Goal: Information Seeking & Learning: Learn about a topic

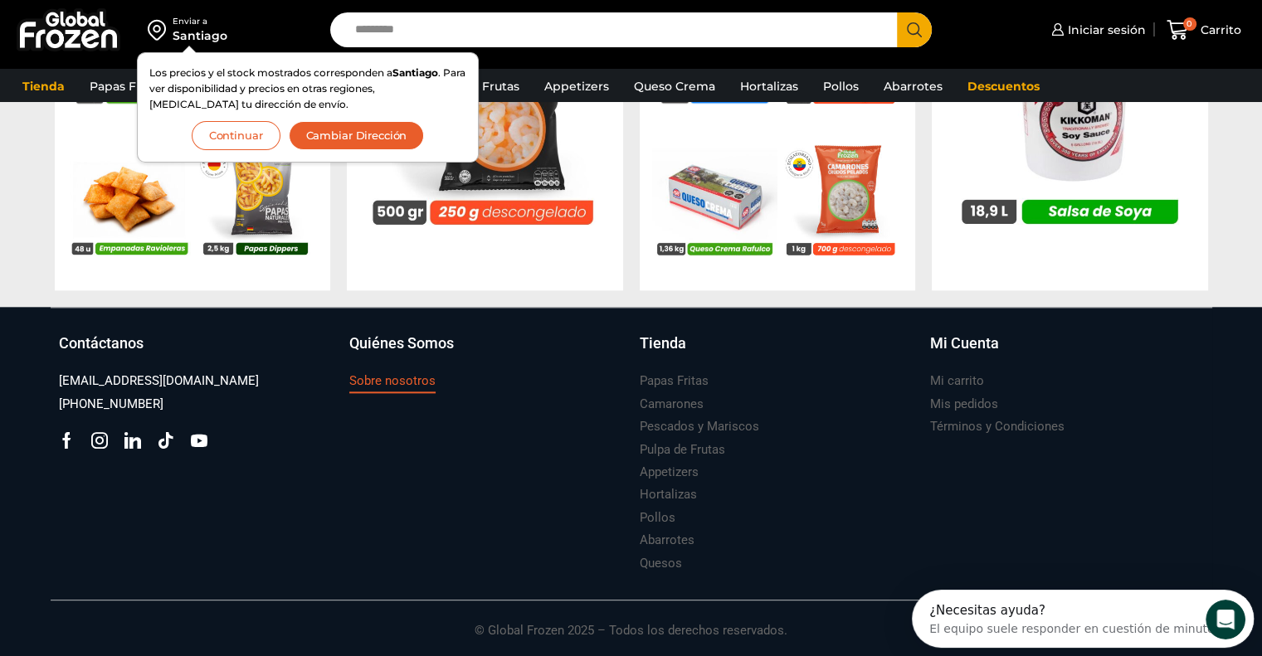
click at [378, 383] on h3 "Sobre nosotros" at bounding box center [392, 380] width 86 height 17
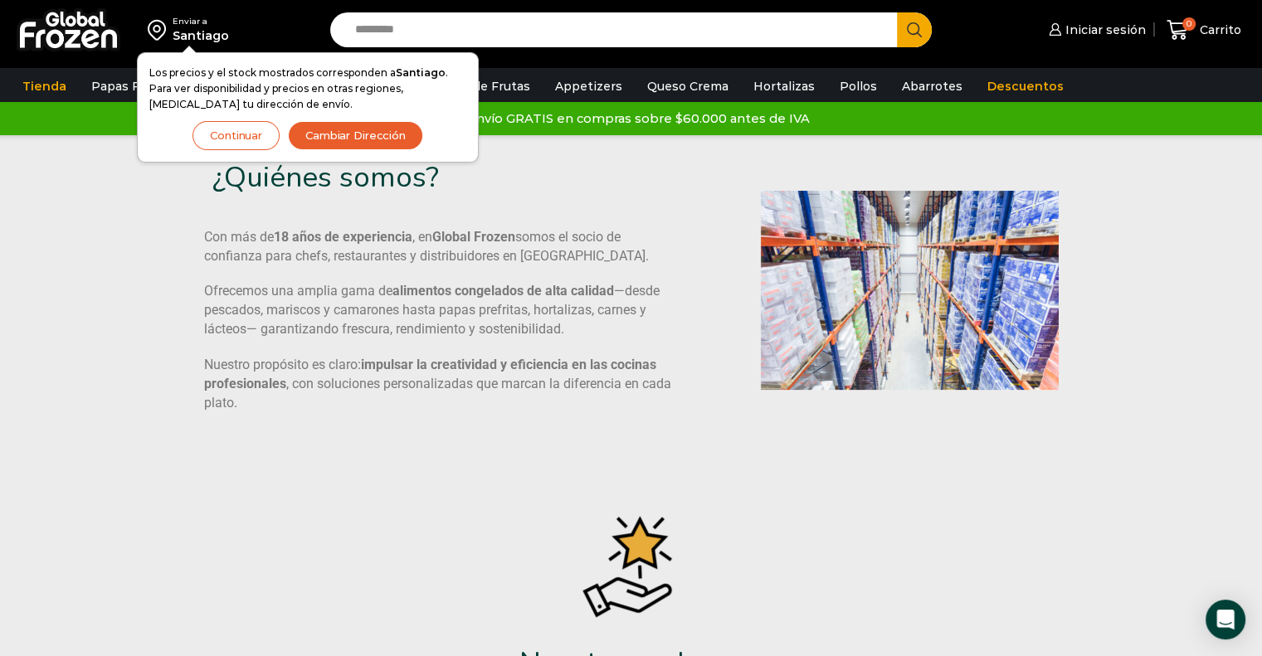
click at [124, 409] on div "¿Quiénes somos? Con más de 18 años de experiencia , en Global Frozen somos el s…" at bounding box center [631, 290] width 1161 height 311
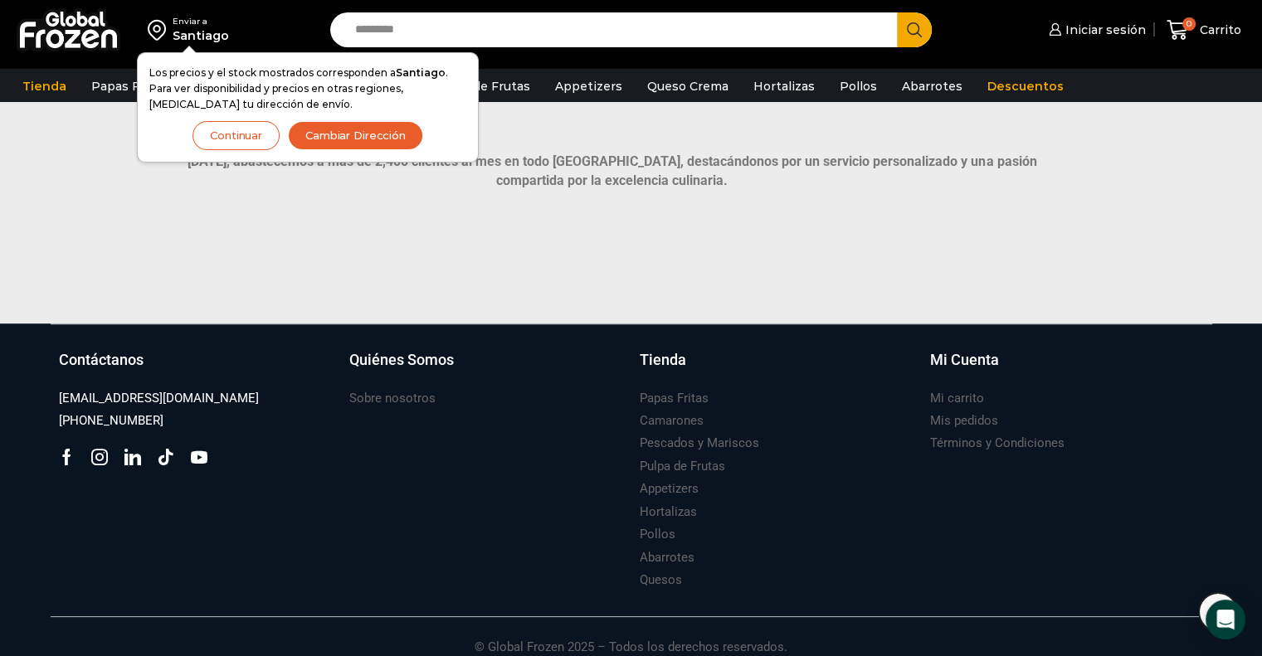
scroll to position [1209, 0]
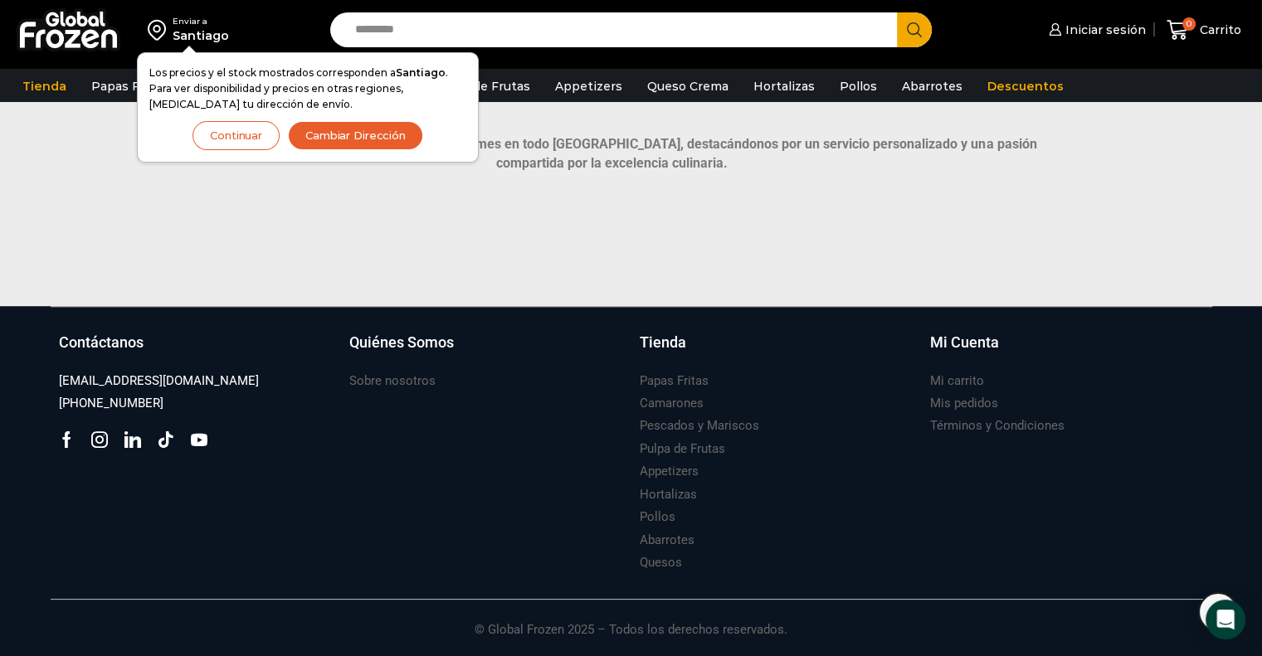
click at [250, 142] on button "Continuar" at bounding box center [235, 135] width 87 height 29
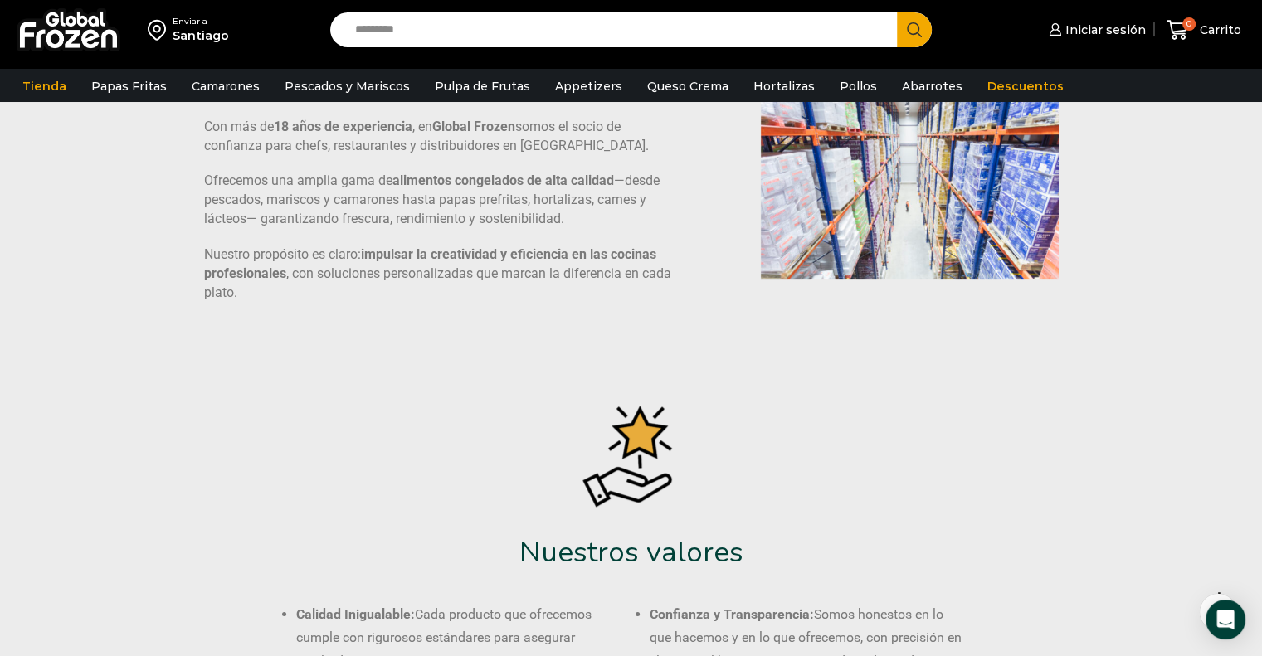
scroll to position [0, 0]
